Goal: Transaction & Acquisition: Subscribe to service/newsletter

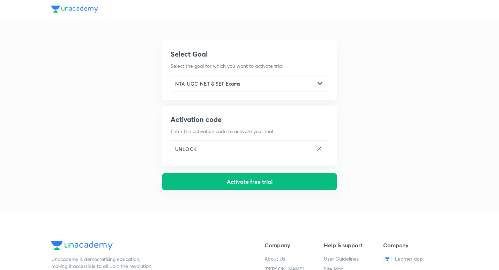
click at [270, 185] on button "Activate free trial" at bounding box center [249, 181] width 174 height 17
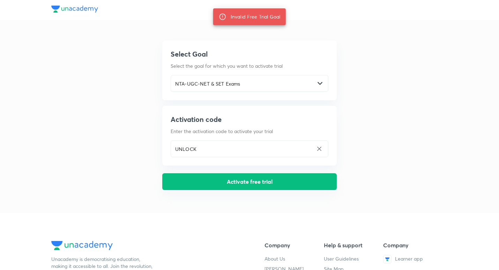
click at [270, 185] on button "Activate free trial" at bounding box center [249, 181] width 174 height 17
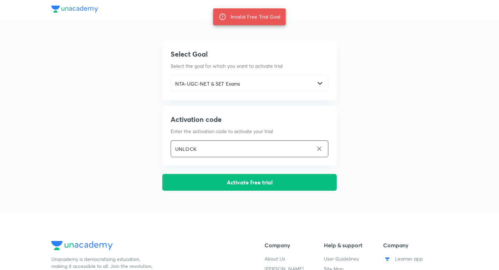
click at [249, 149] on input "UNLOCK" at bounding box center [242, 149] width 142 height 14
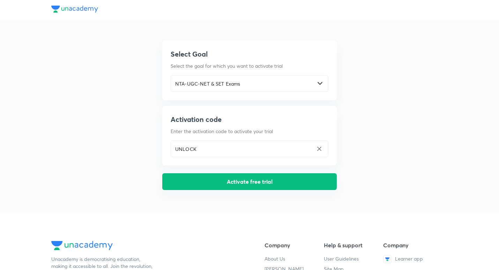
click at [233, 180] on button "Activate free trial" at bounding box center [249, 181] width 174 height 17
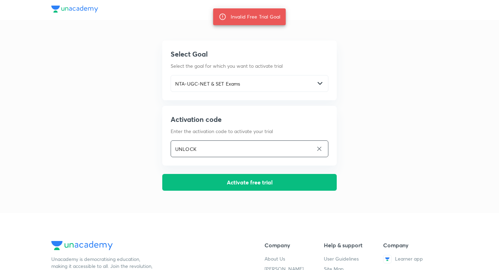
click at [317, 149] on icon at bounding box center [319, 149] width 6 height 6
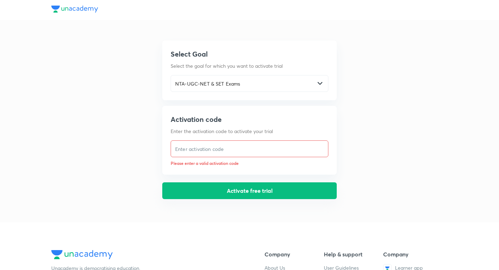
click at [243, 193] on button "Activate free trial" at bounding box center [249, 190] width 174 height 17
click at [225, 195] on button "Activate free trial" at bounding box center [249, 190] width 174 height 17
click at [226, 190] on button "Activate free trial" at bounding box center [249, 190] width 174 height 17
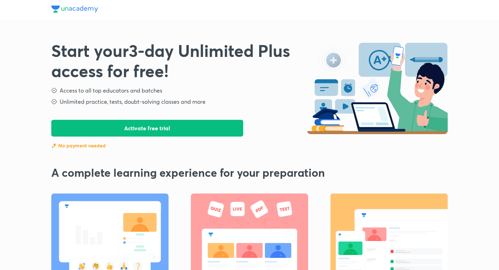
click at [165, 131] on button "Activate free trial" at bounding box center [147, 128] width 192 height 17
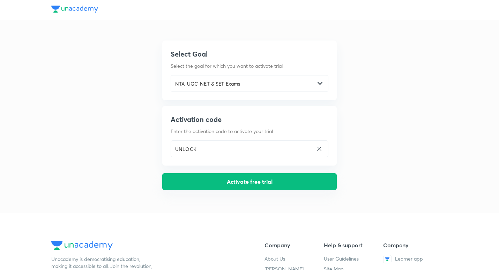
click at [232, 177] on button "Activate free trial" at bounding box center [249, 181] width 174 height 17
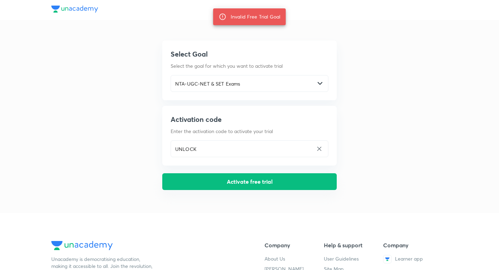
click at [232, 177] on button "Activate free trial" at bounding box center [249, 181] width 174 height 17
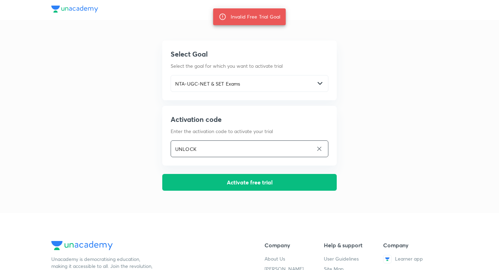
click at [263, 152] on input "UNLOCK" at bounding box center [242, 149] width 142 height 14
click at [320, 148] on icon at bounding box center [319, 149] width 6 height 6
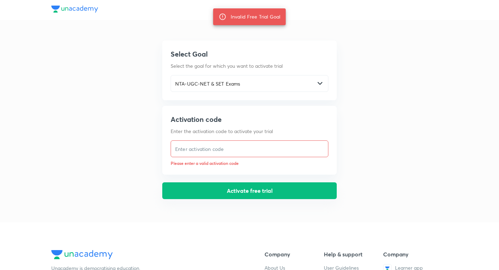
click at [252, 189] on button "Activate free trial" at bounding box center [249, 190] width 174 height 17
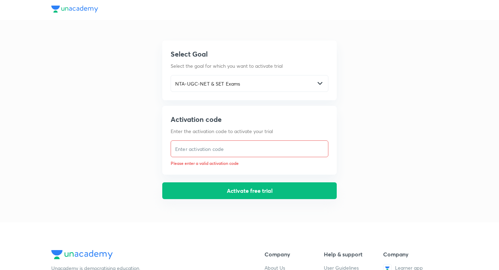
click at [250, 193] on button "Activate free trial" at bounding box center [249, 190] width 174 height 17
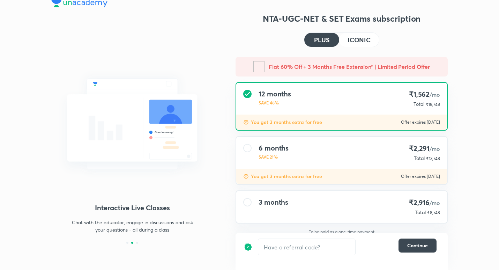
scroll to position [12, 0]
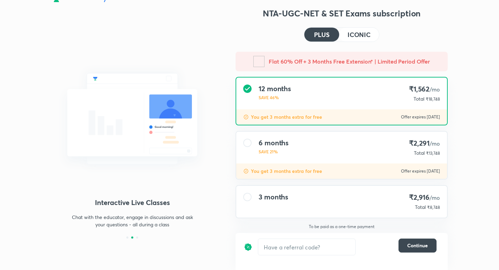
click at [317, 205] on div "3 months ₹2,916 /mo Total ₹8,748" at bounding box center [341, 202] width 211 height 32
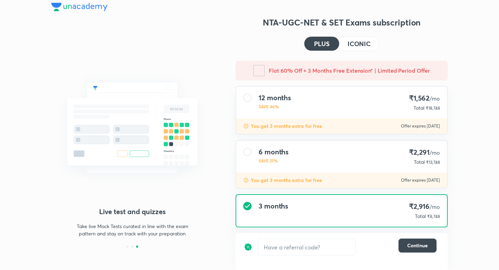
scroll to position [0, 0]
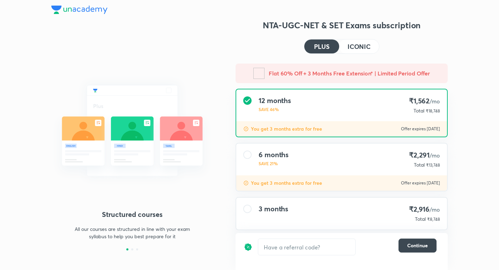
click at [365, 43] on h4 "ICONIC" at bounding box center [359, 46] width 23 height 6
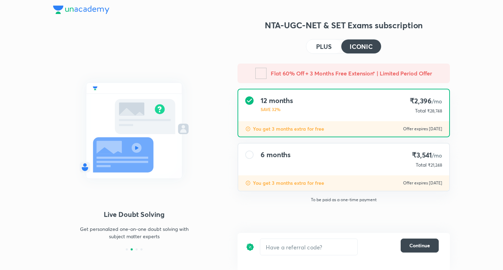
click at [390, 107] on div "12 months SAVE 32% ₹2,396 /mo Total ₹28,748" at bounding box center [343, 105] width 211 height 32
click at [424, 247] on span "Continue" at bounding box center [419, 245] width 21 height 7
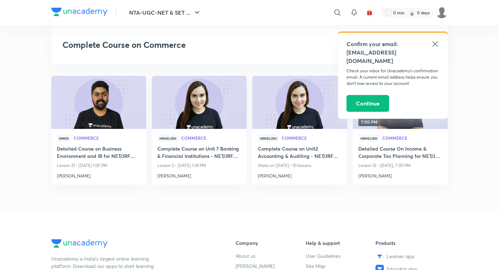
scroll to position [936, 0]
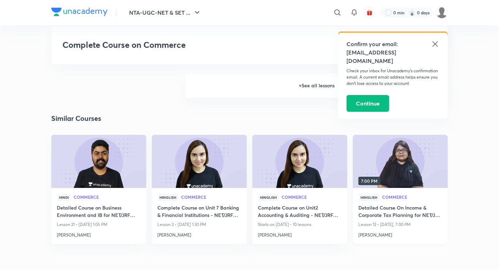
click at [385, 169] on img at bounding box center [400, 161] width 97 height 54
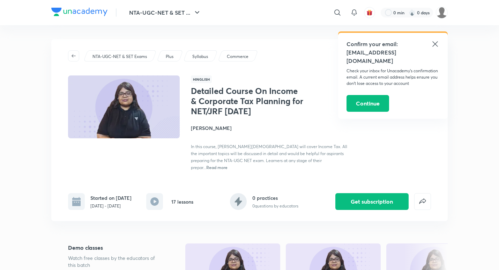
click at [435, 46] on icon at bounding box center [435, 44] width 8 height 8
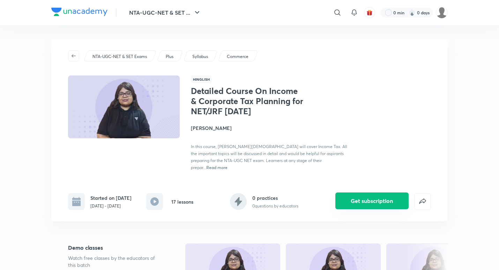
click at [360, 196] on button "Get subscription" at bounding box center [371, 200] width 73 height 17
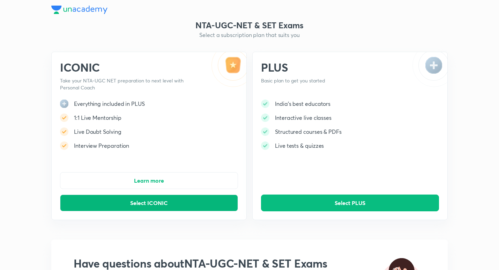
click at [170, 202] on button "Select ICONIC" at bounding box center [149, 202] width 178 height 17
